Goal: Task Accomplishment & Management: Use online tool/utility

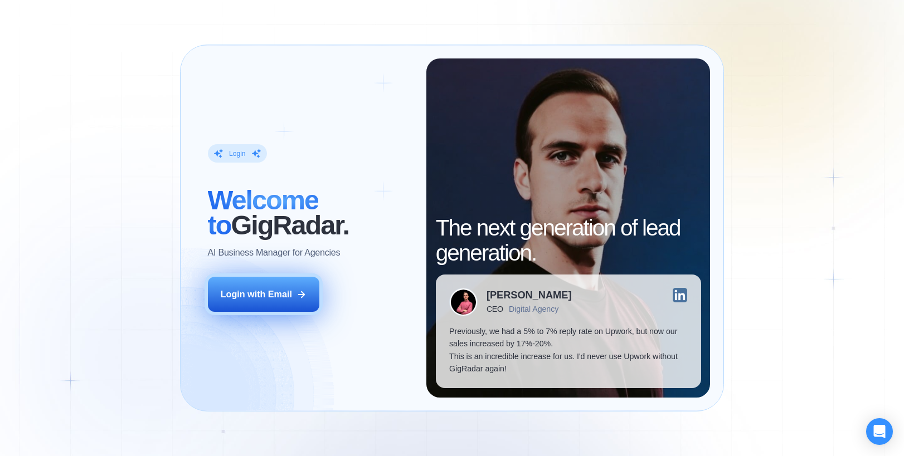
click at [255, 285] on button "Login with Email" at bounding box center [264, 294] width 112 height 35
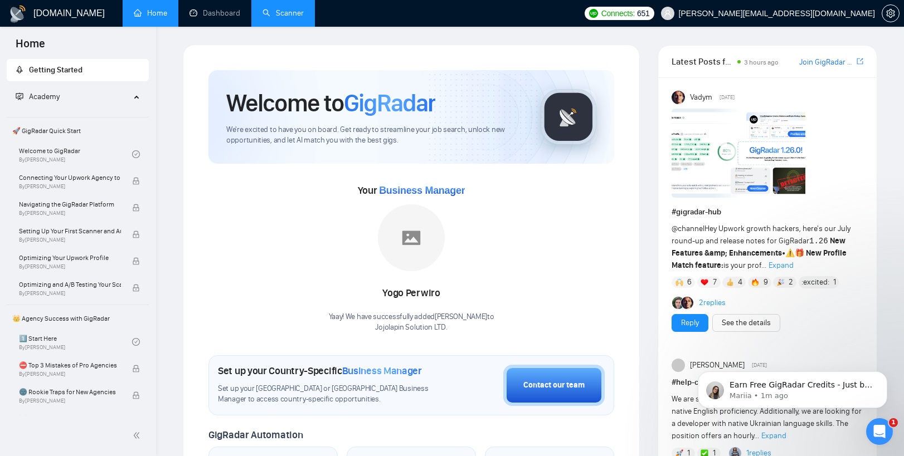
click at [289, 8] on link "Scanner" at bounding box center [282, 12] width 41 height 9
